Goal: Information Seeking & Learning: Learn about a topic

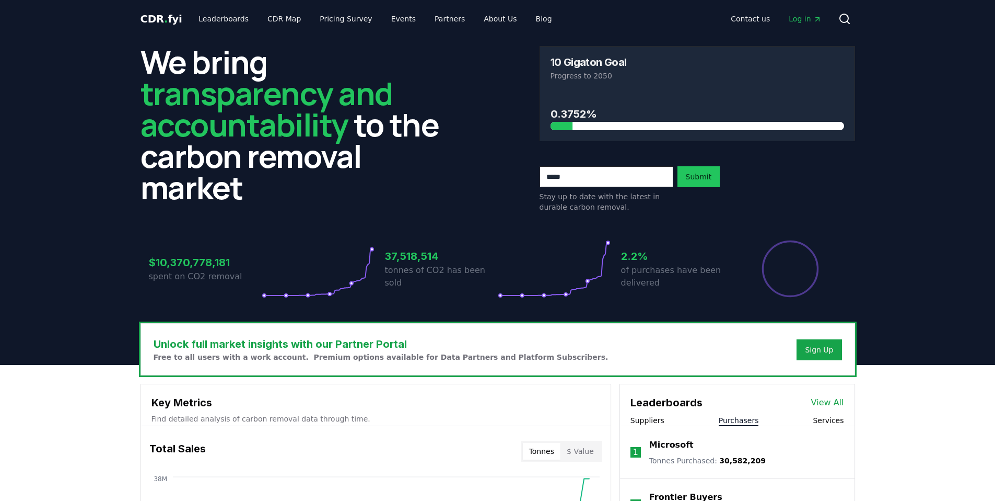
scroll to position [308, 0]
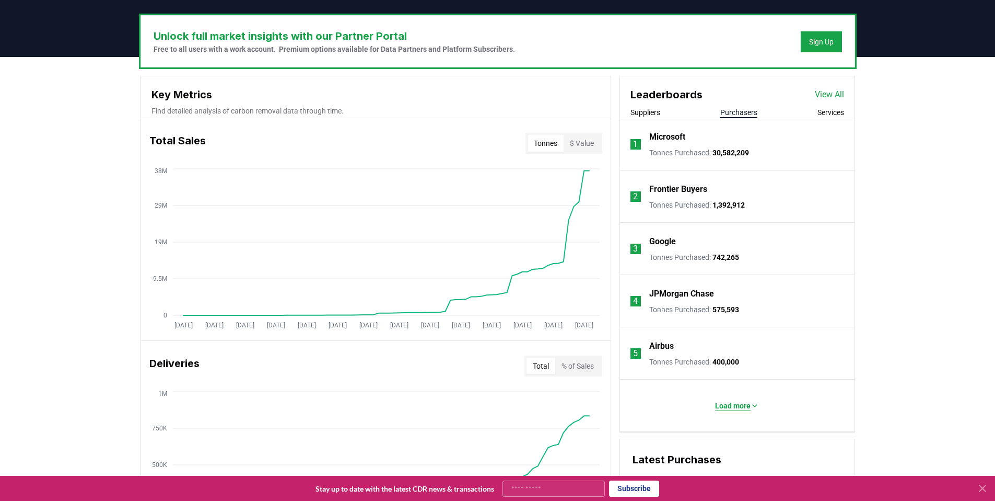
click at [738, 407] on p "Load more" at bounding box center [733, 405] width 36 height 10
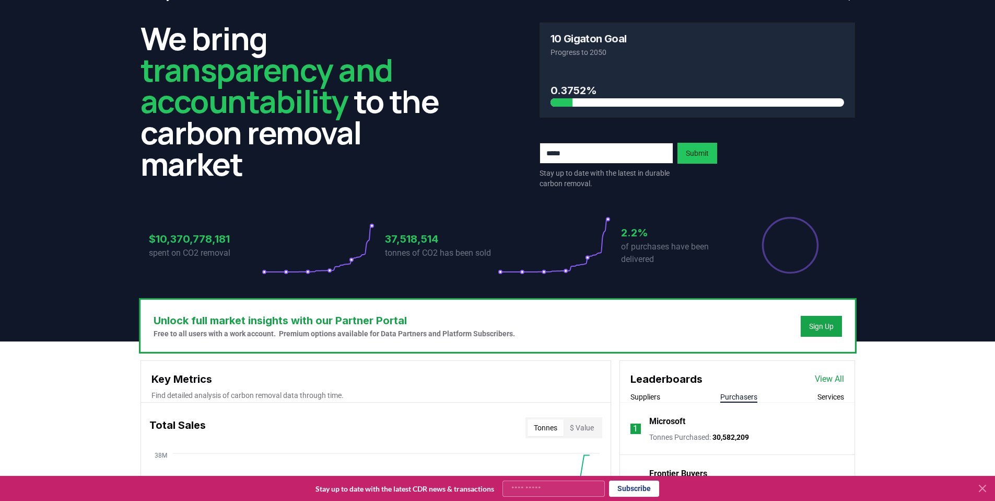
scroll to position [24, 0]
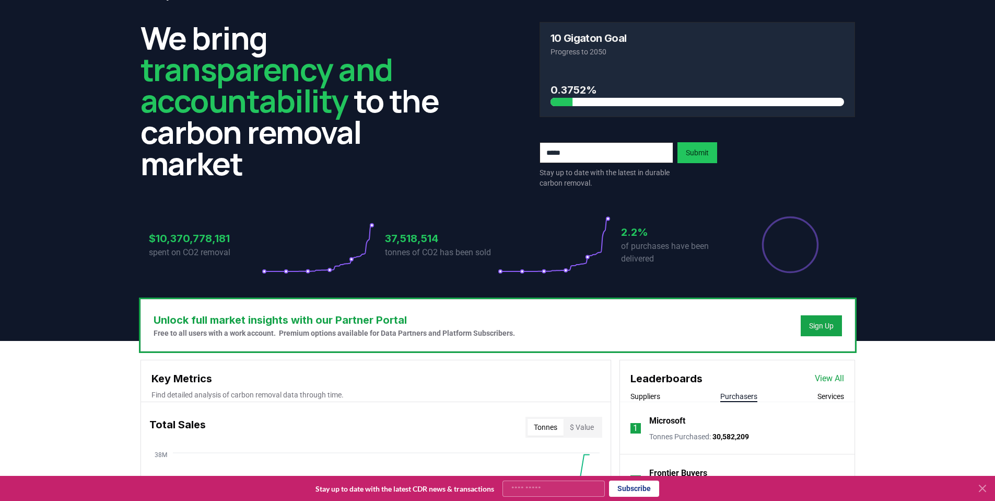
click at [820, 377] on link "View All" at bounding box center [829, 378] width 29 height 13
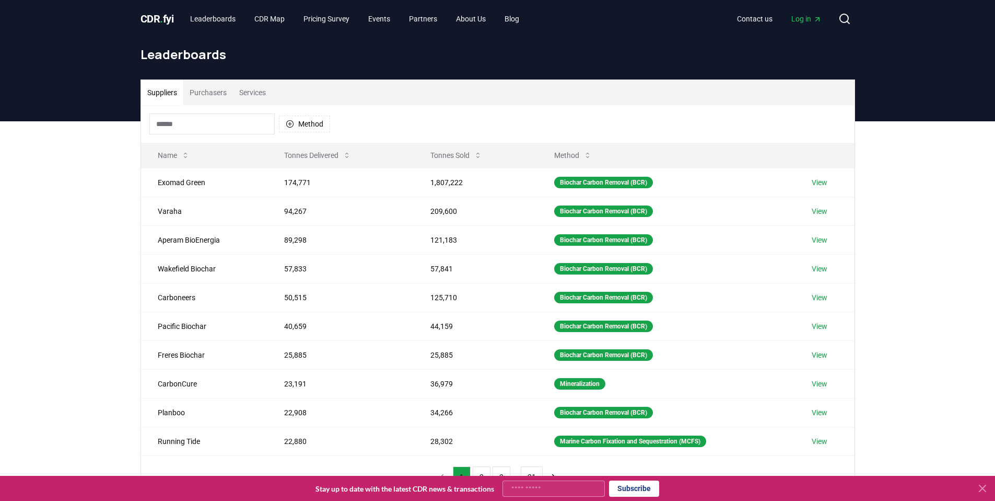
click at [220, 92] on button "Purchasers" at bounding box center [208, 92] width 50 height 25
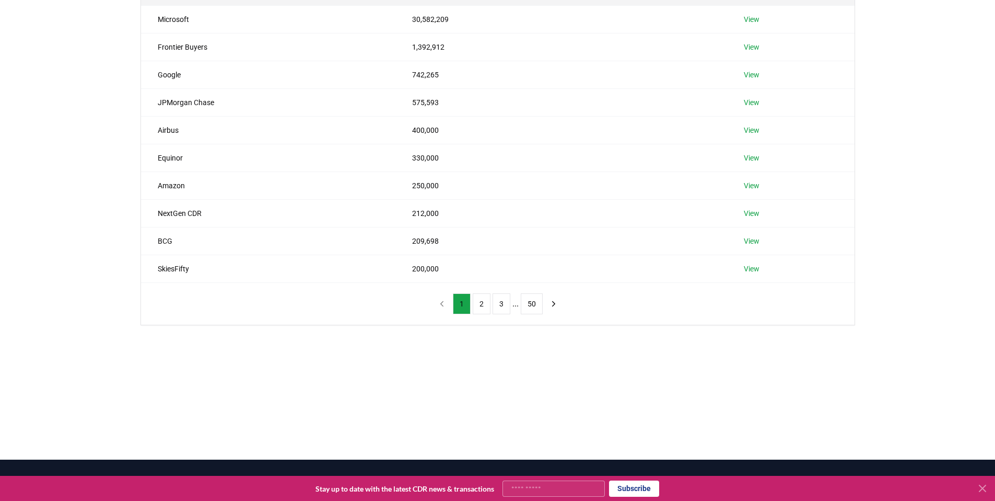
scroll to position [181, 0]
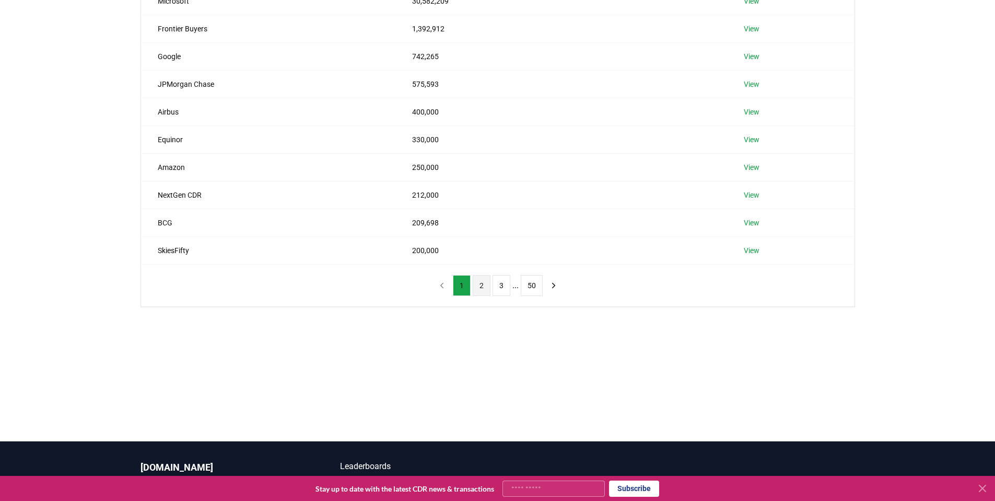
click at [482, 289] on button "2" at bounding box center [482, 285] width 18 height 21
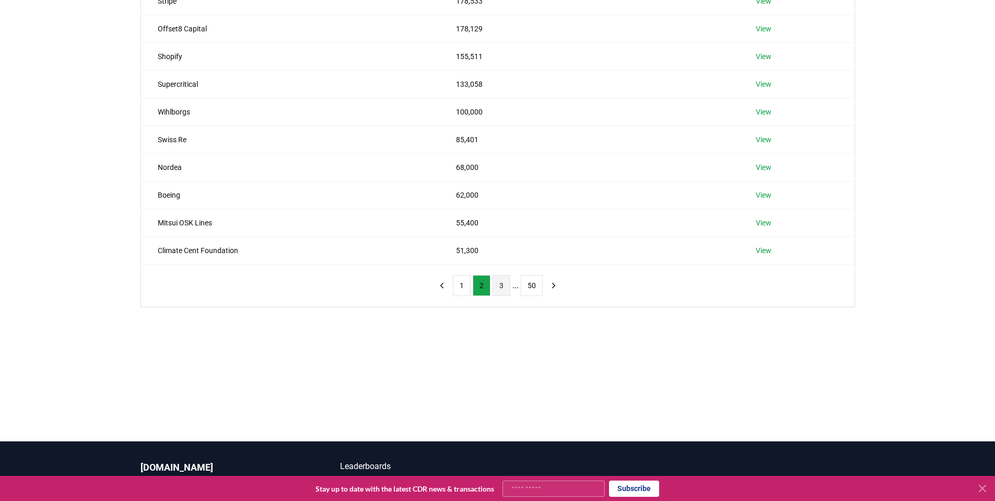
click at [495, 289] on button "3" at bounding box center [502, 285] width 18 height 21
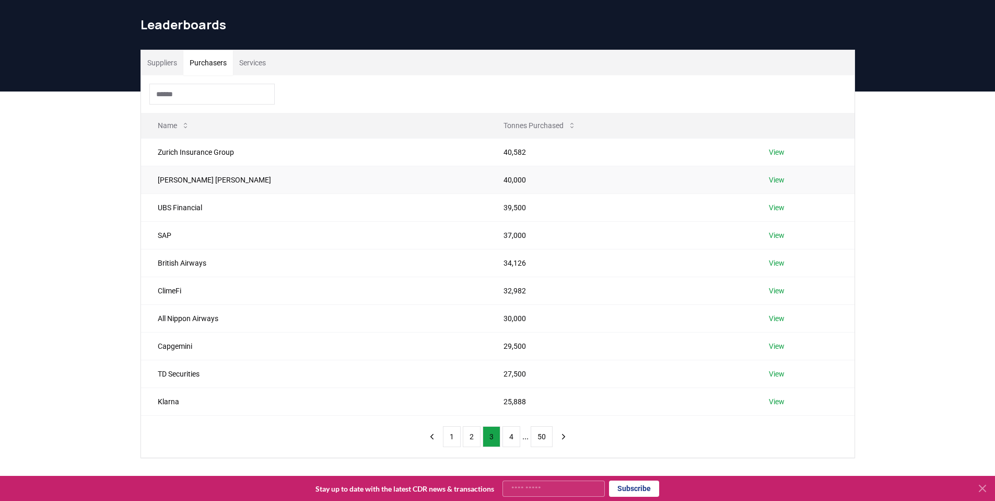
scroll to position [0, 0]
